Goal: Navigation & Orientation: Find specific page/section

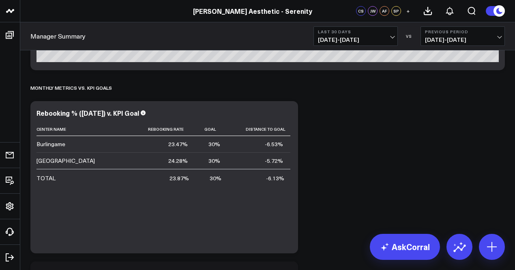
scroll to position [2337, 0]
